Goal: Complete application form

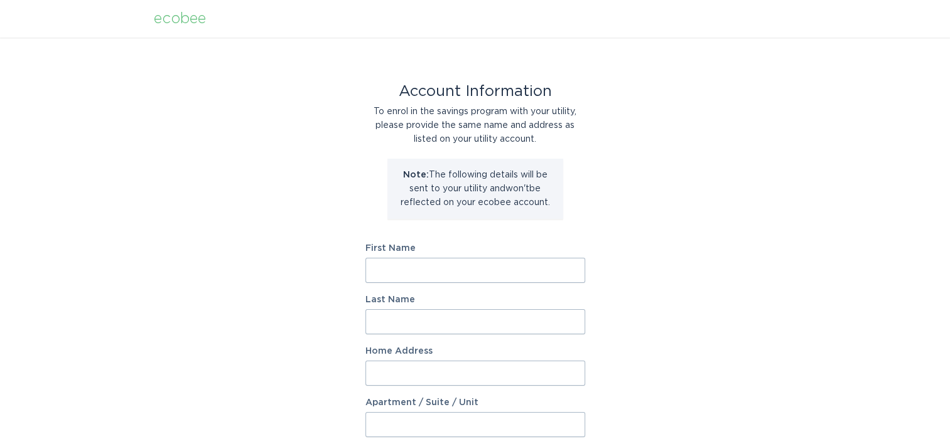
click at [437, 268] on input "First Name" at bounding box center [475, 270] width 220 height 25
type input "Jacque"
type input "Smith"
type input "7750 E Broadway Rd unit 553, Mesa, AZ 85208, USA"
type input "553"
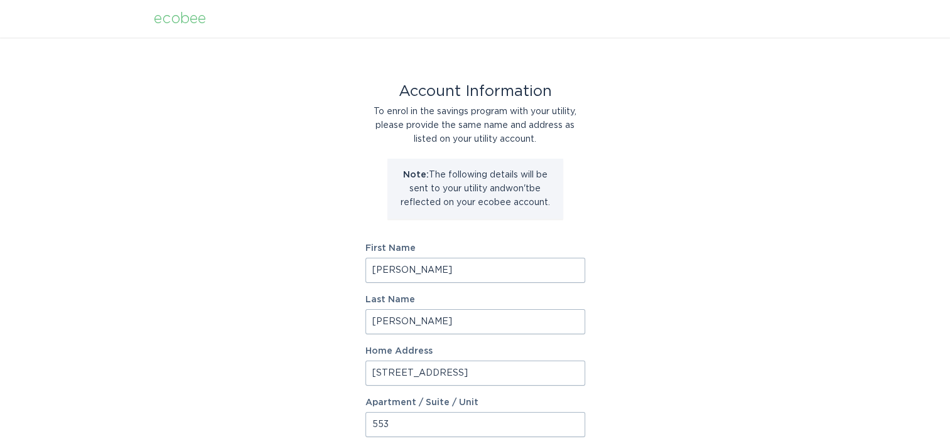
select select "US"
type input "AZ - Mesa"
type input "85208"
select select "AZ"
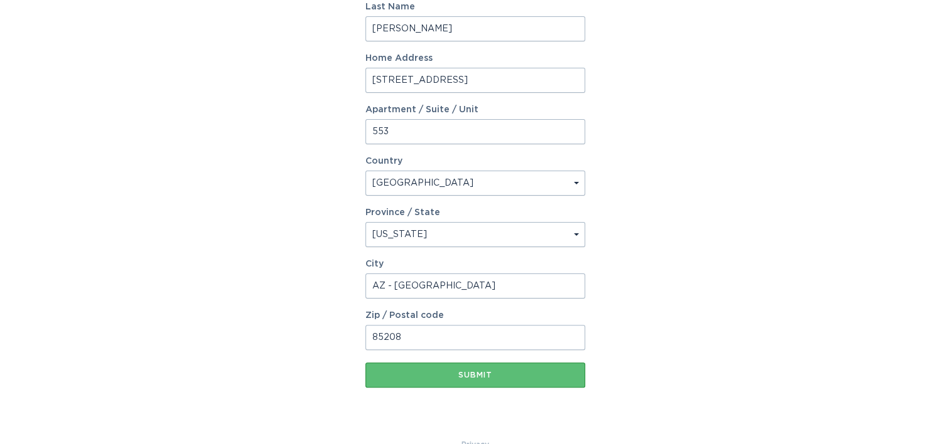
scroll to position [319, 0]
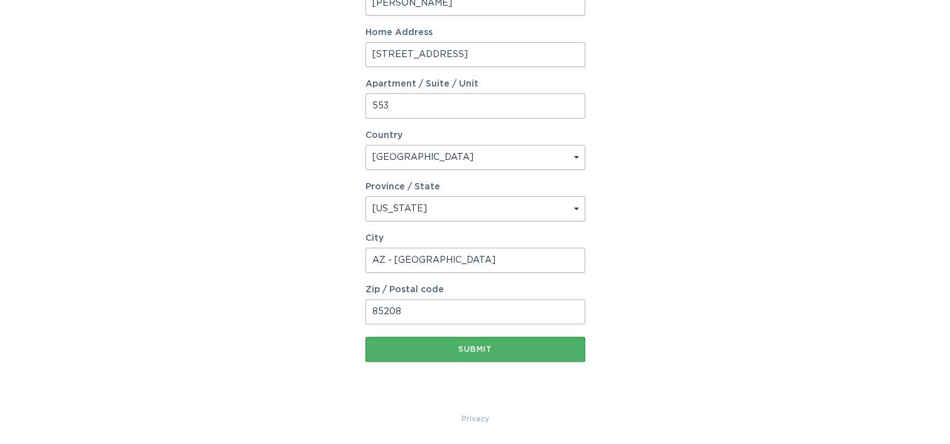
click at [530, 355] on button "Submit" at bounding box center [475, 349] width 220 height 25
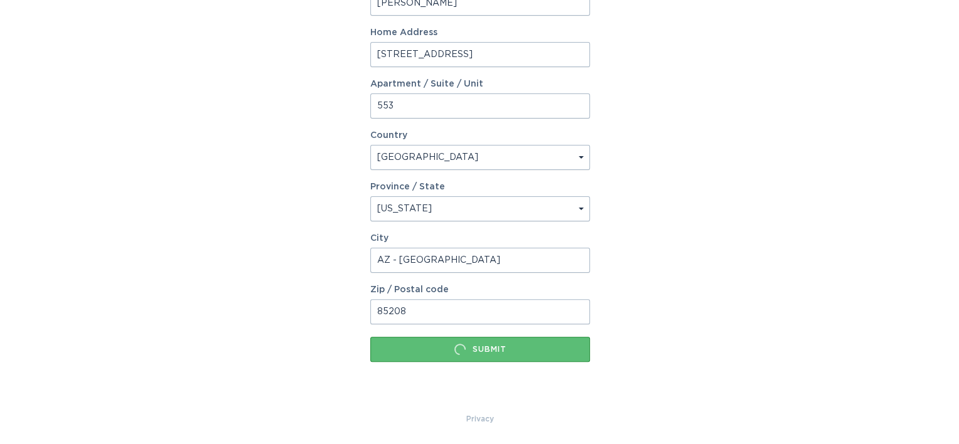
scroll to position [0, 0]
